Goal: Task Accomplishment & Management: Manage account settings

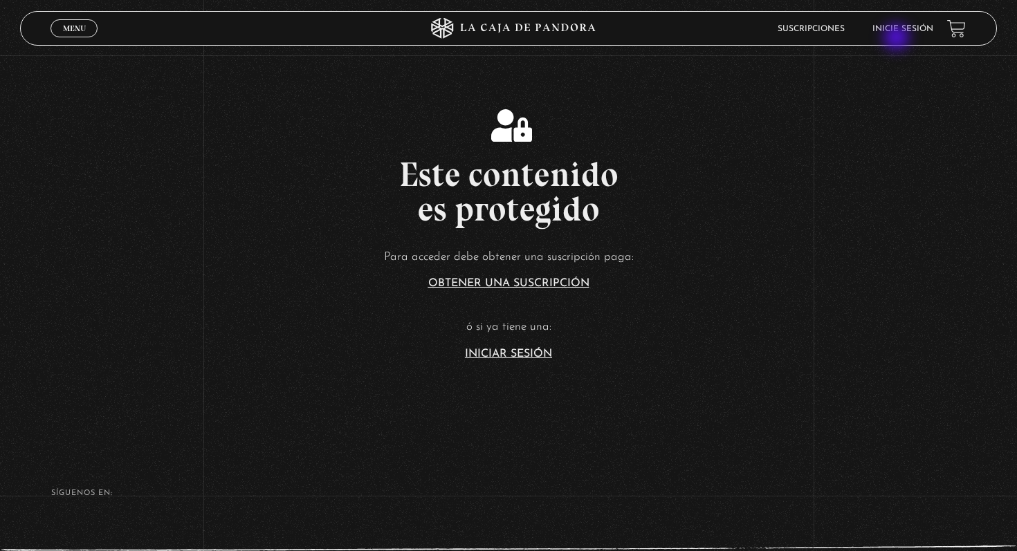
click at [898, 39] on header "Menu Cerrar Suscripciones Inicie sesión" at bounding box center [508, 28] width 976 height 35
click at [898, 30] on link "Inicie sesión" at bounding box center [902, 29] width 61 height 8
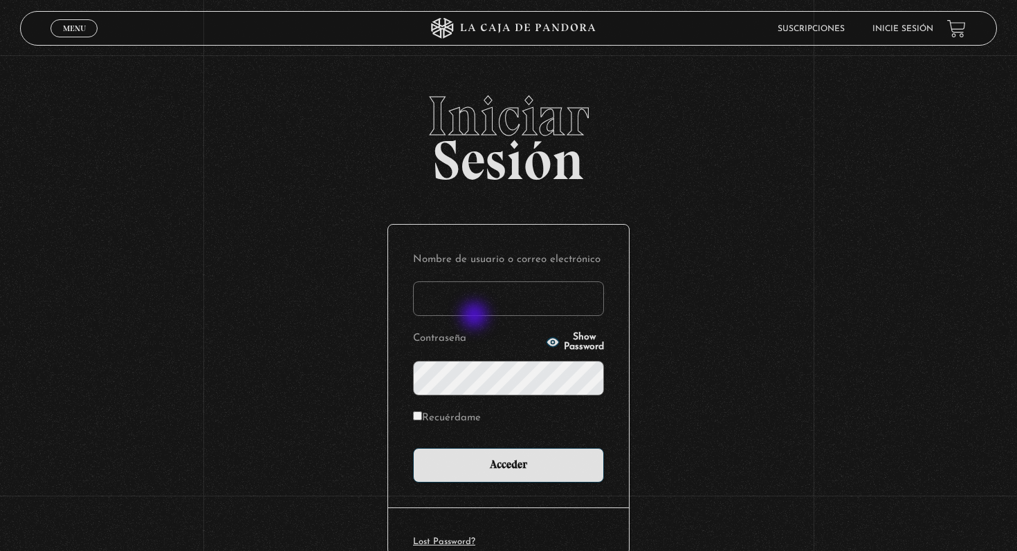
click at [476, 317] on form "Nombre de usuario o correo electrónico Contraseña Show Password Recuérdame Acce…" at bounding box center [508, 367] width 191 height 234
click at [480, 305] on input "Nombre de usuario o correo electrónico" at bounding box center [508, 298] width 191 height 35
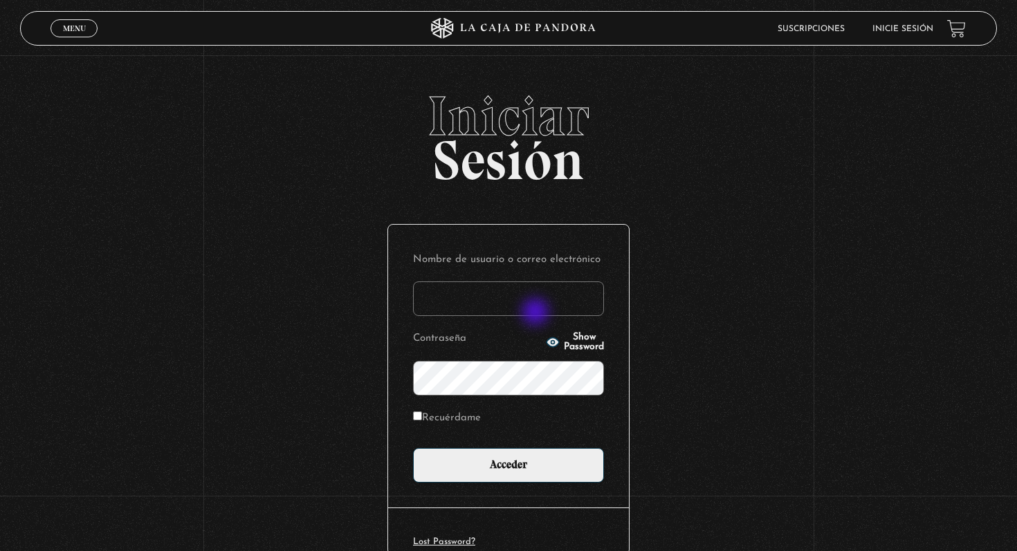
type input "[EMAIL_ADDRESS][DOMAIN_NAME]"
click at [413, 448] on input "Acceder" at bounding box center [508, 465] width 191 height 35
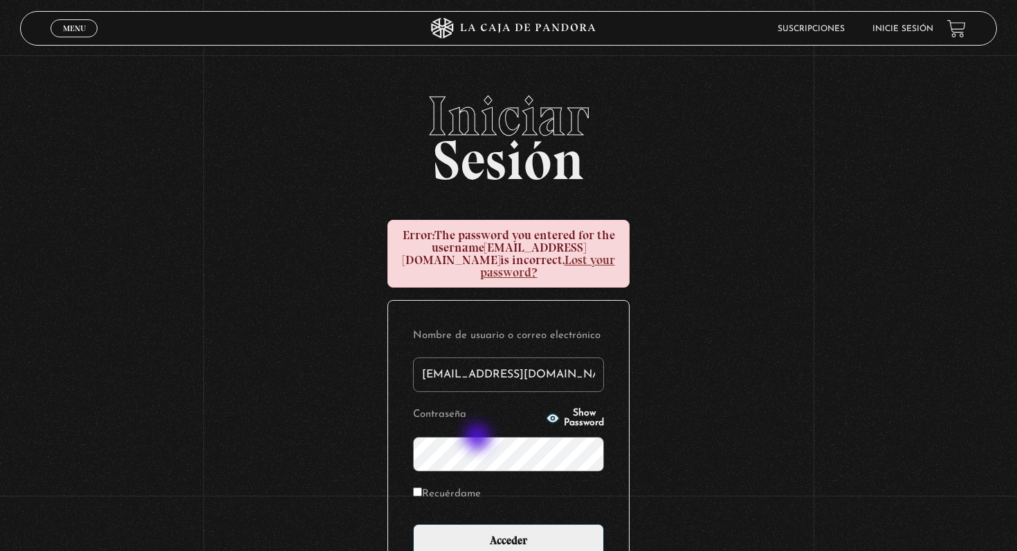
click at [413, 524] on input "Acceder" at bounding box center [508, 541] width 191 height 35
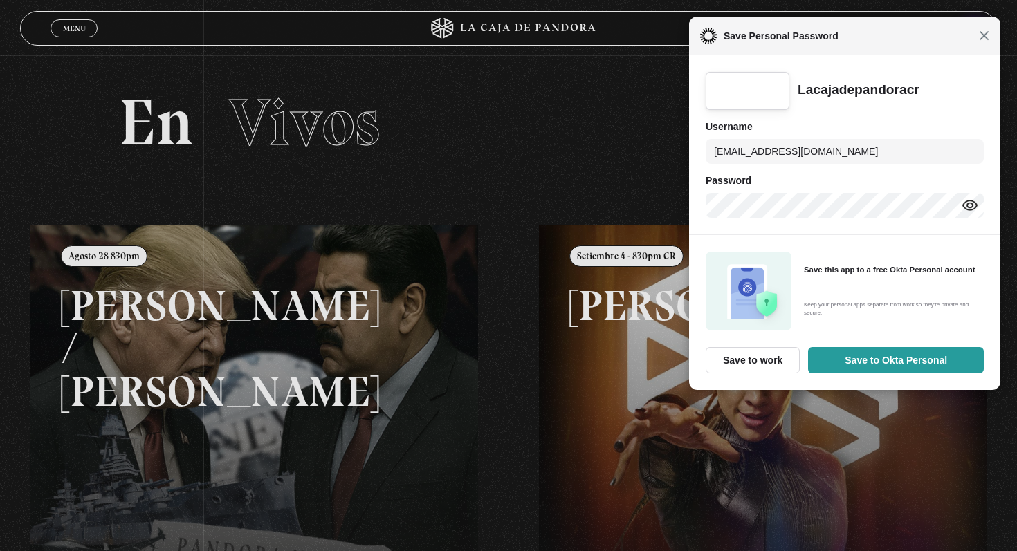
click at [983, 40] on span "Close" at bounding box center [984, 35] width 10 height 10
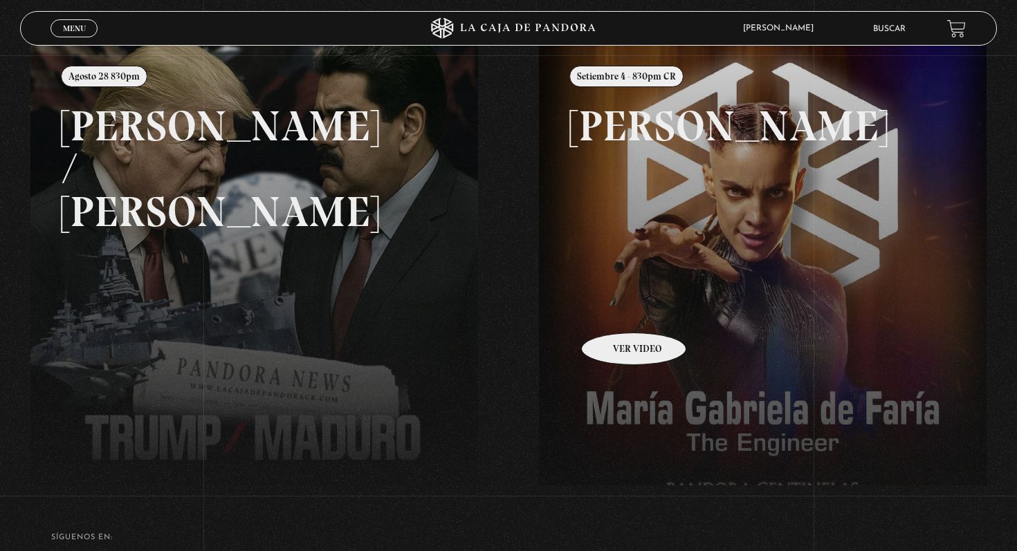
scroll to position [194, 0]
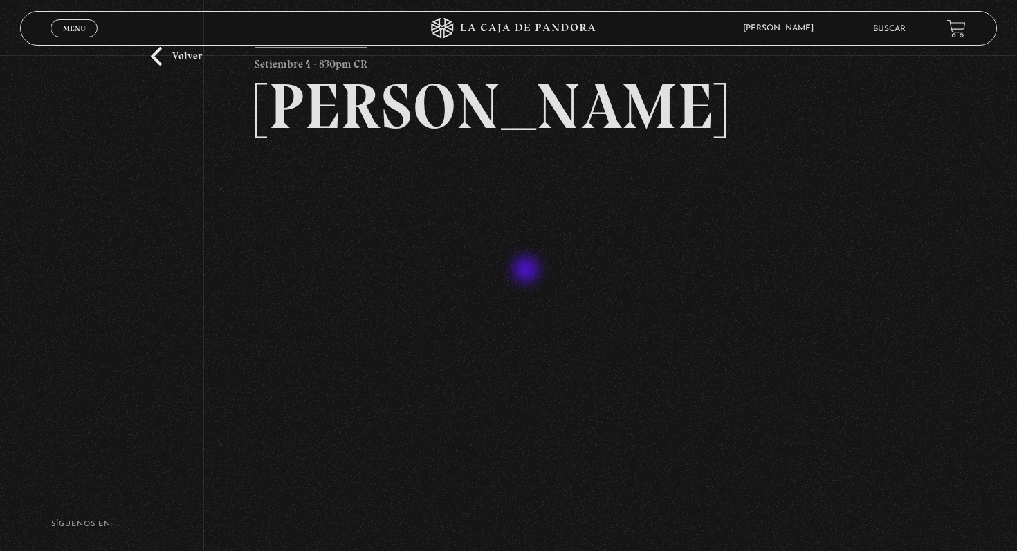
scroll to position [160, 0]
